Goal: Information Seeking & Learning: Learn about a topic

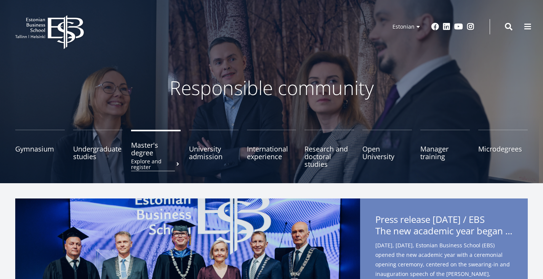
click at [157, 151] on font "Master's degree" at bounding box center [144, 148] width 27 height 17
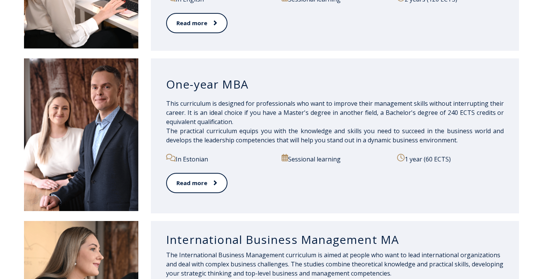
scroll to position [689, 0]
click at [204, 88] on font "One-year MBA" at bounding box center [207, 85] width 82 height 16
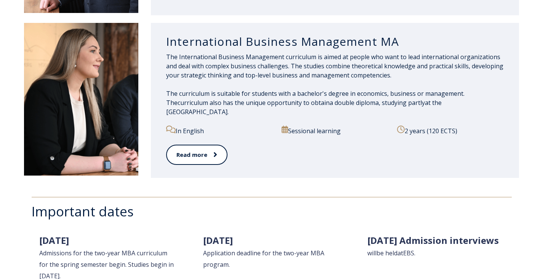
scroll to position [886, 0]
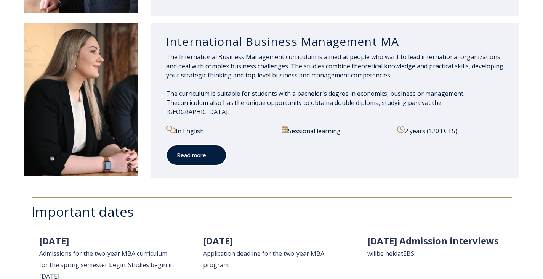
click at [199, 151] on font "Read more" at bounding box center [191, 155] width 29 height 8
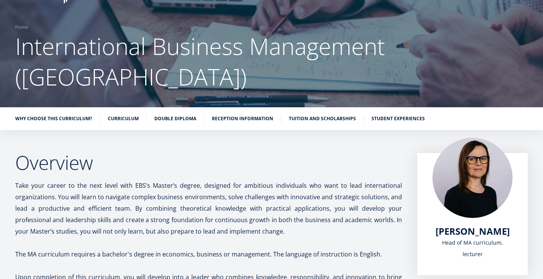
scroll to position [47, 0]
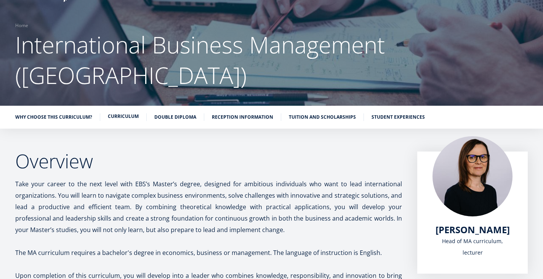
click at [139, 113] on font "Curriculum" at bounding box center [123, 116] width 31 height 6
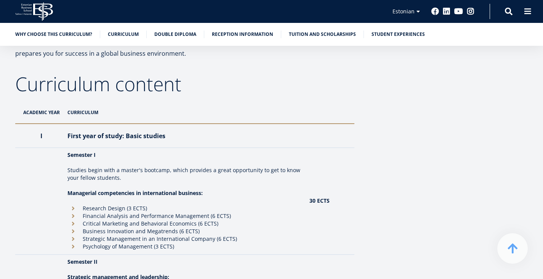
scroll to position [592, 0]
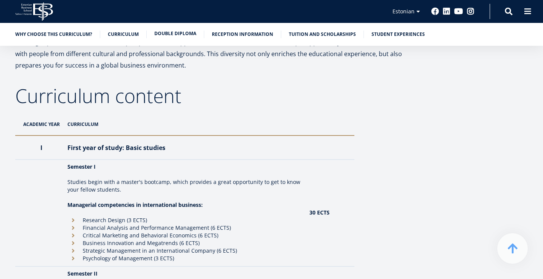
click at [192, 33] on font "Double diploma" at bounding box center [175, 33] width 42 height 6
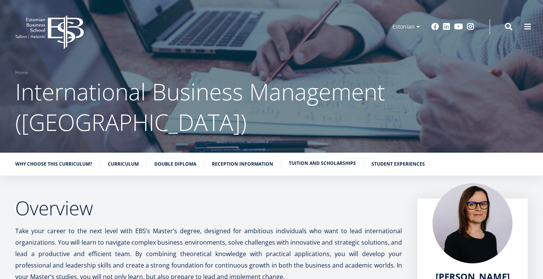
click at [333, 160] on font "Tuition and scholarships" at bounding box center [322, 163] width 67 height 6
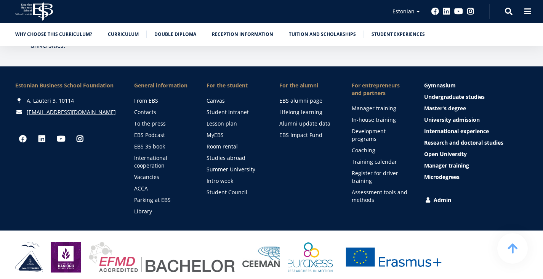
scroll to position [3751, 0]
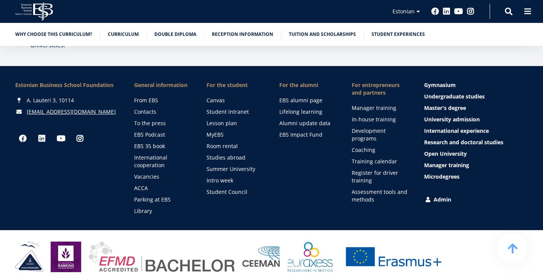
scroll to position [1731, 0]
